Goal: Navigation & Orientation: Find specific page/section

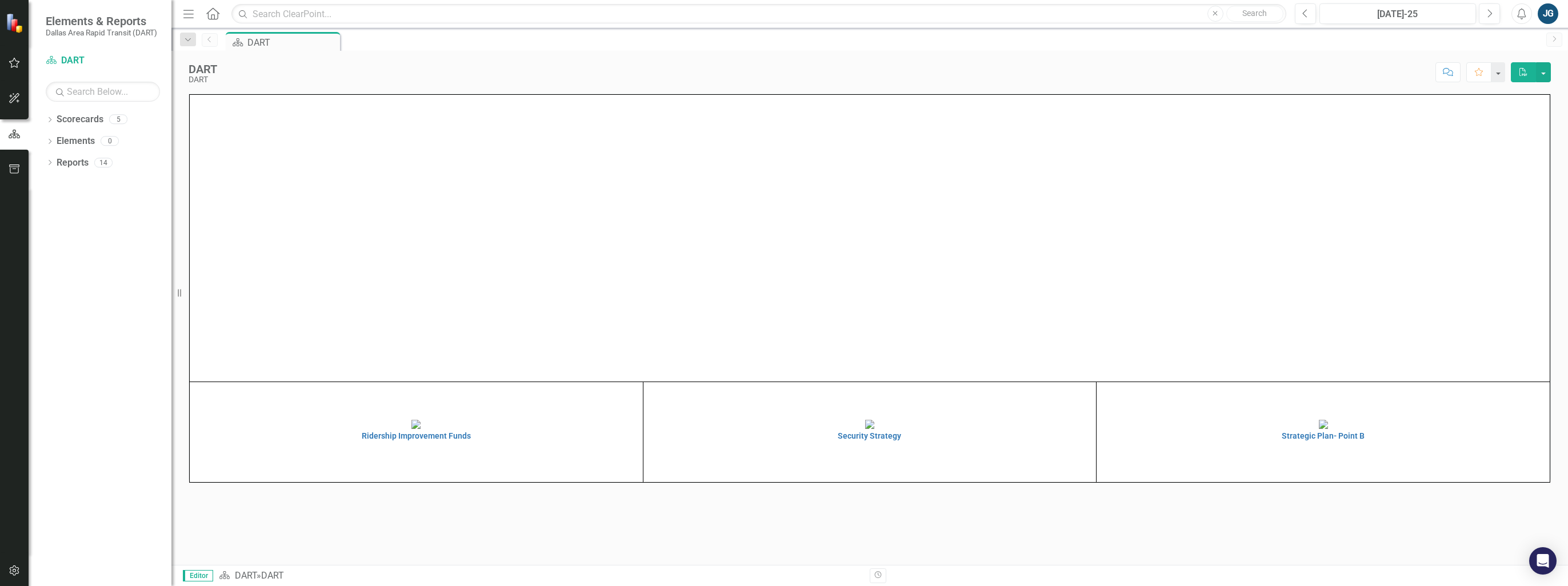
scroll to position [79, 0]
click at [1319, 429] on img at bounding box center [1324, 424] width 10 height 10
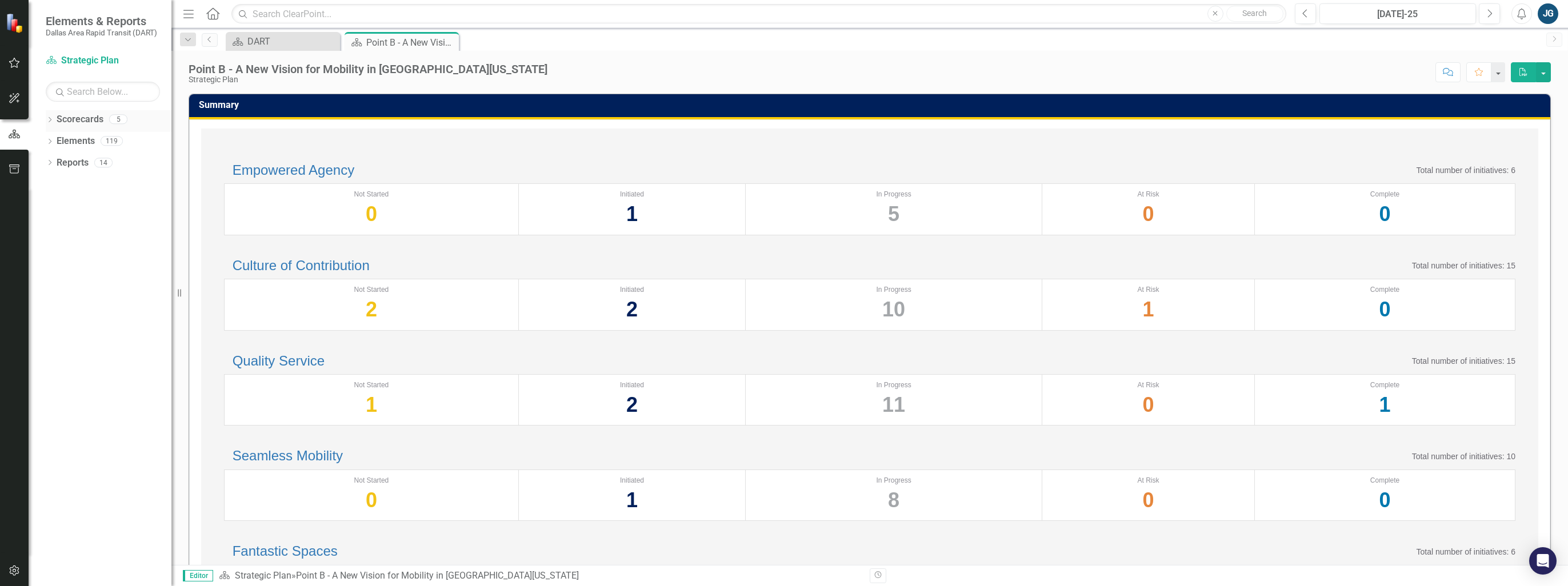
click at [56, 126] on div "Dropdown Scorecards 5" at bounding box center [109, 121] width 126 height 22
click at [50, 150] on div "Dropdown Elements 119" at bounding box center [109, 143] width 126 height 22
click at [49, 143] on icon "Dropdown" at bounding box center [50, 142] width 8 height 6
click at [84, 170] on div "Objective Objectives" at bounding box center [91, 163] width 58 height 19
click at [72, 163] on icon at bounding box center [68, 162] width 10 height 10
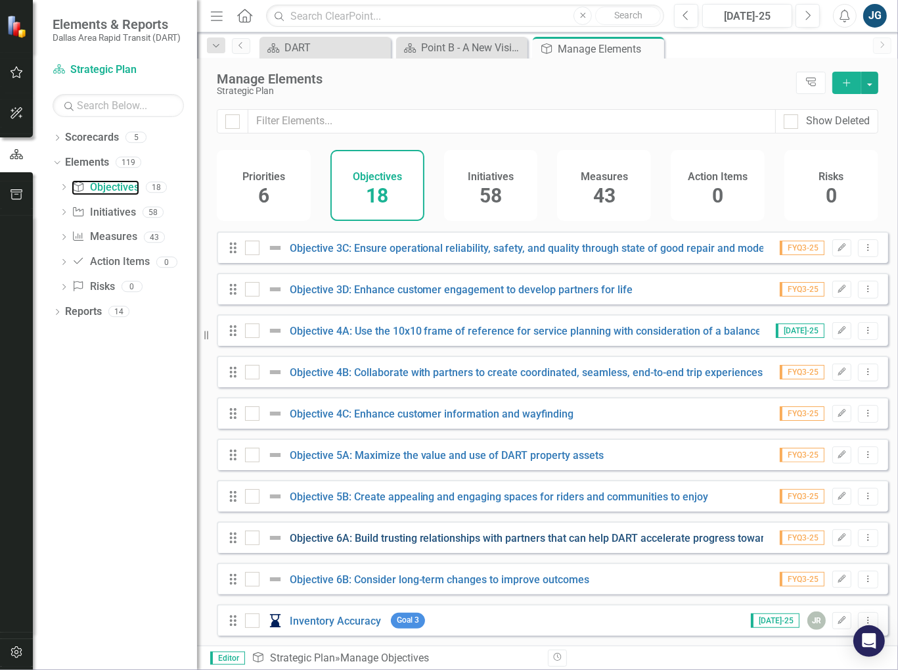
scroll to position [336, 0]
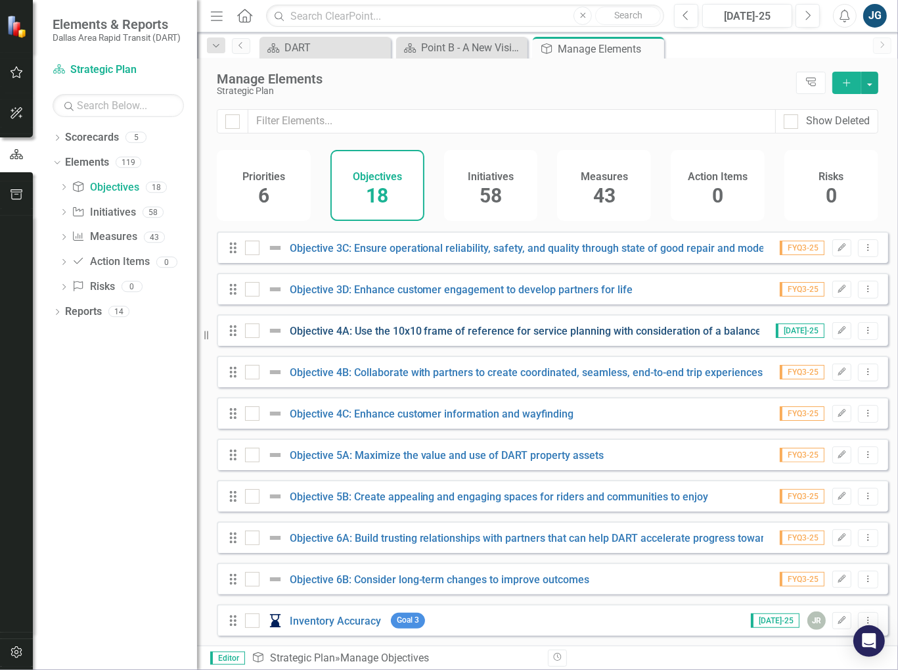
click at [427, 328] on link "Objective 4A: Use the 10x10 frame of reference for service planning with consid…" at bounding box center [634, 331] width 688 height 12
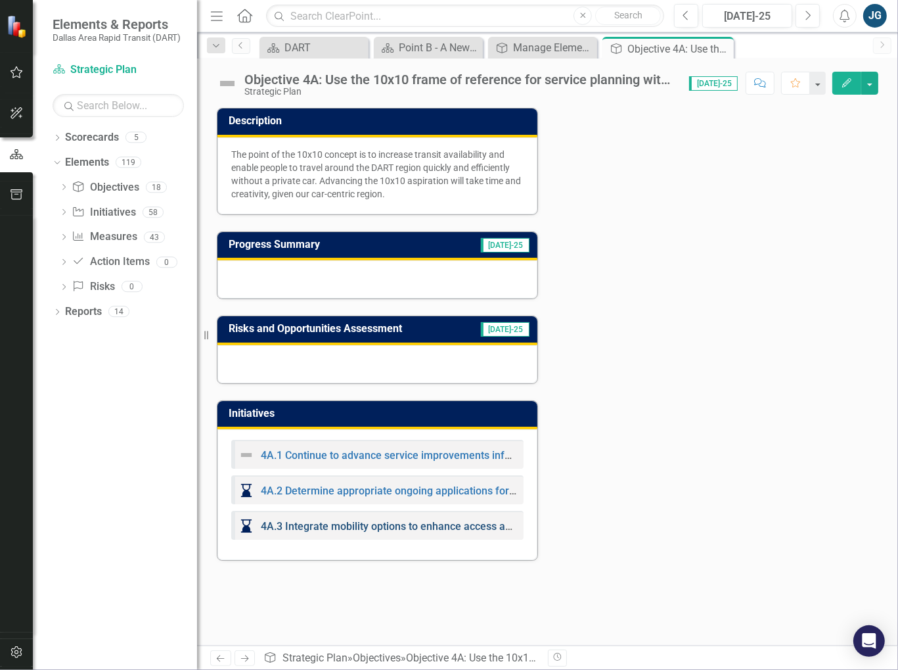
click at [411, 525] on link "4A.3 Integrate mobility options to enhance access and coverage" at bounding box center [412, 526] width 303 height 12
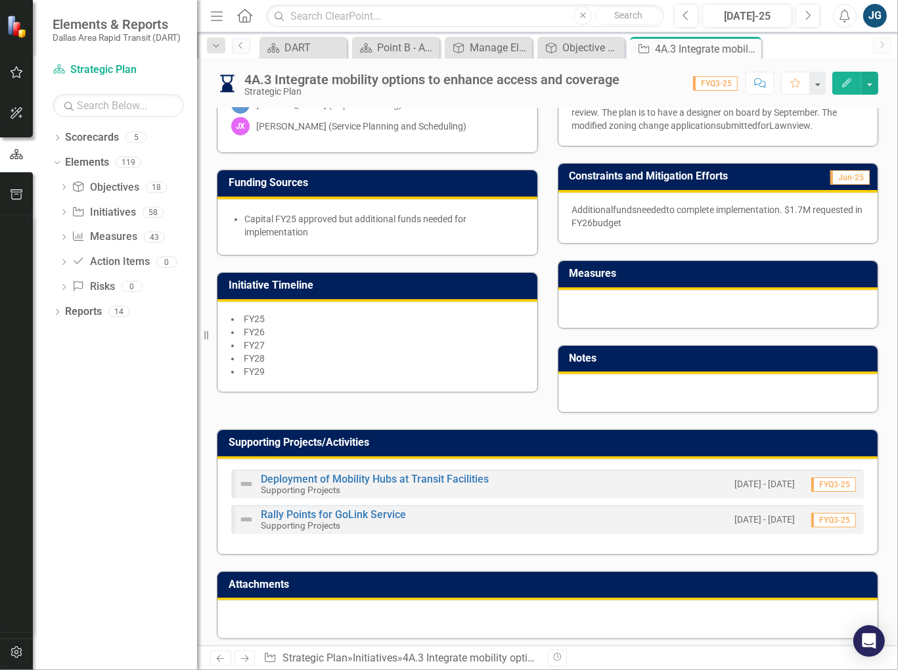
scroll to position [350, 0]
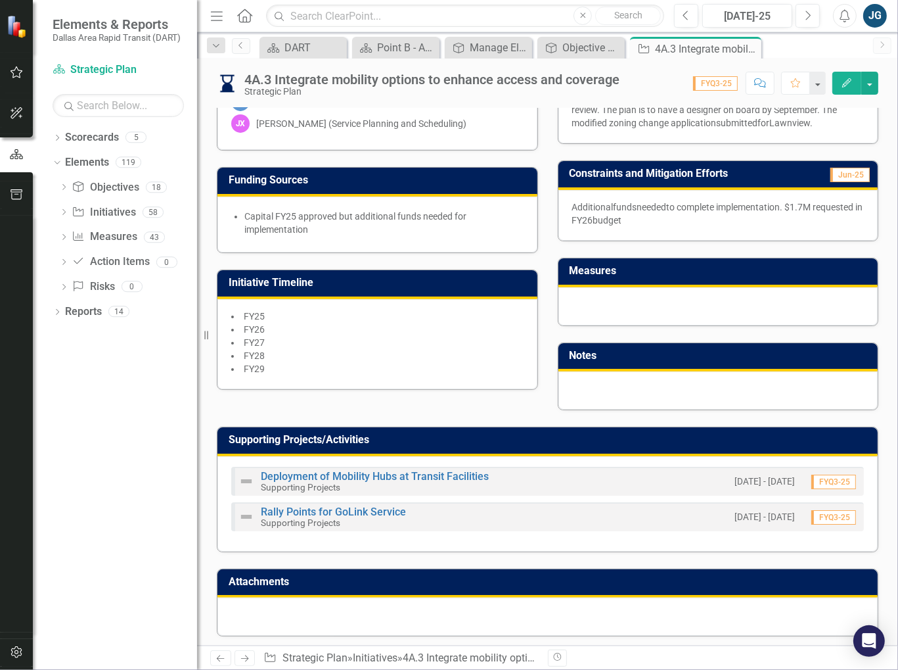
click at [112, 588] on div "Dropdown Scorecards 5 Dropdown DART Strategic Plan Security Strategy Ridership …" at bounding box center [115, 398] width 164 height 543
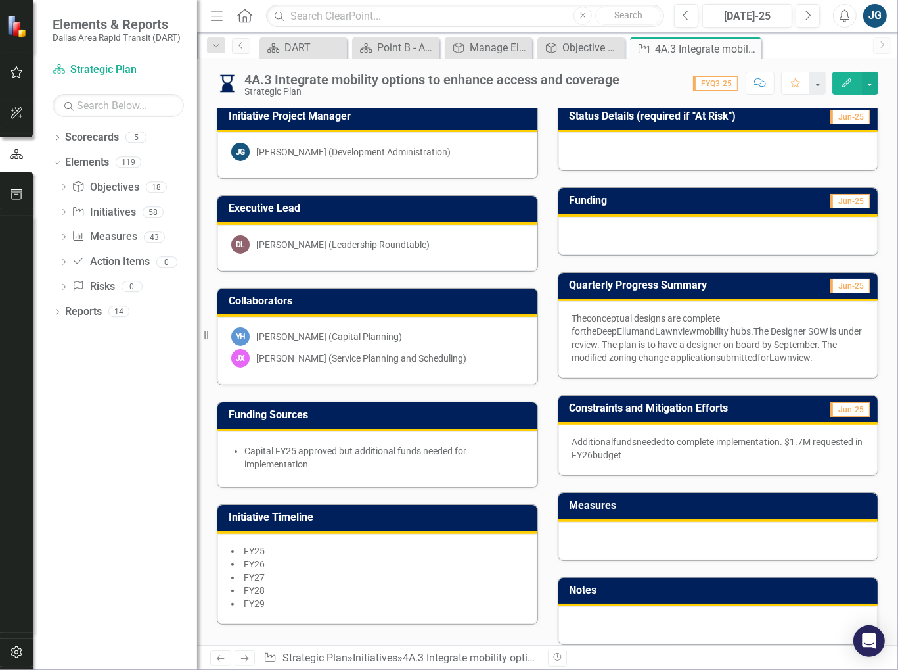
scroll to position [0, 0]
